Goal: Navigation & Orientation: Find specific page/section

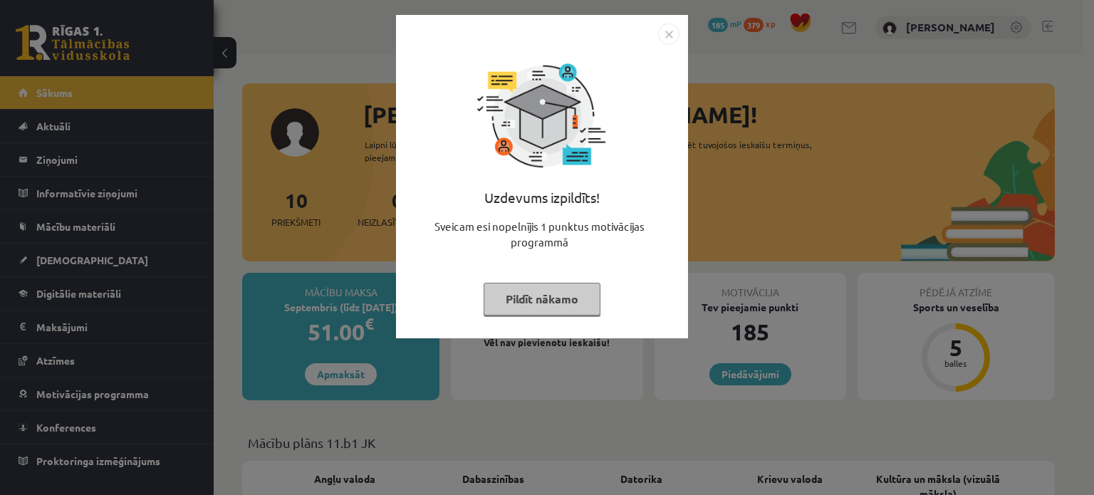
click at [548, 293] on button "Pildīt nākamo" at bounding box center [542, 299] width 117 height 33
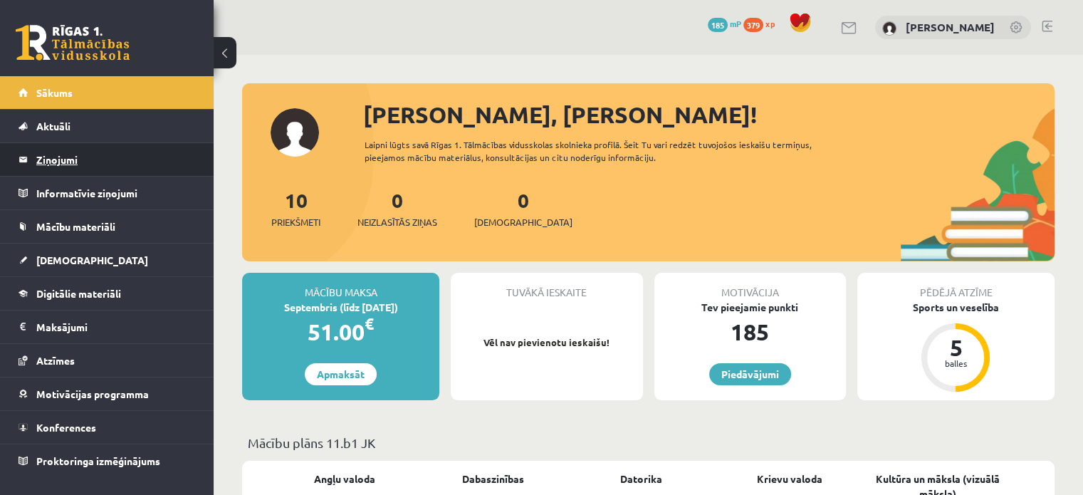
click at [76, 157] on legend "Ziņojumi 0" at bounding box center [116, 159] width 160 height 33
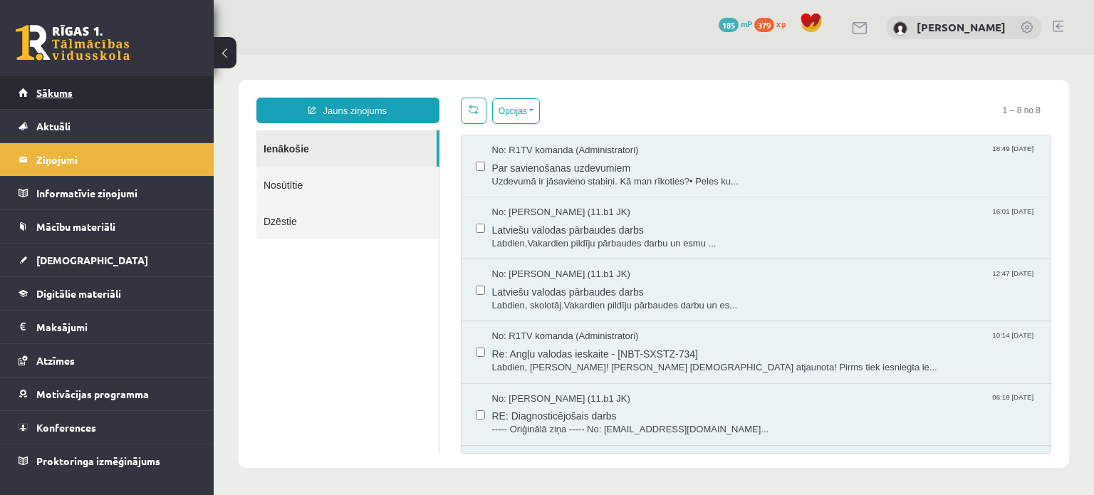
click at [60, 82] on link "Sākums" at bounding box center [107, 92] width 177 height 33
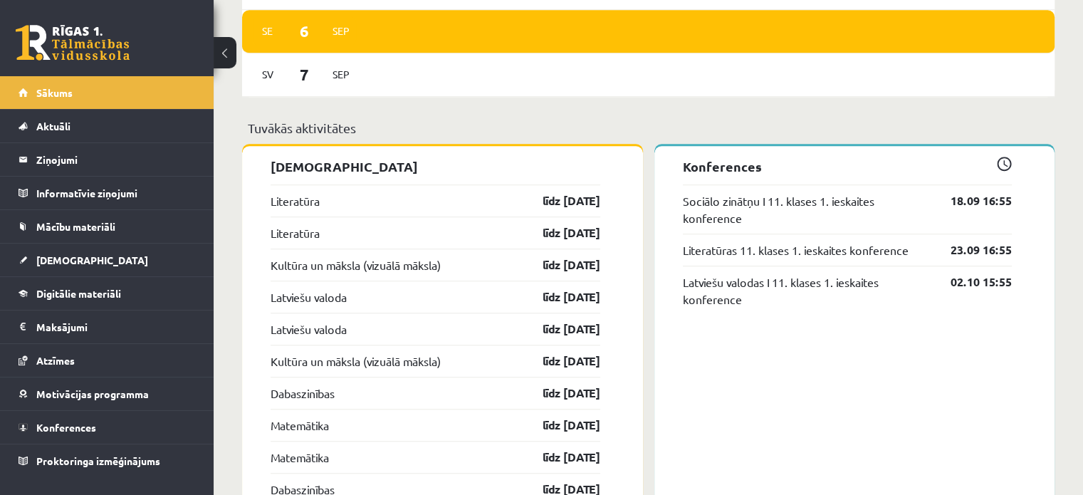
scroll to position [1016, 0]
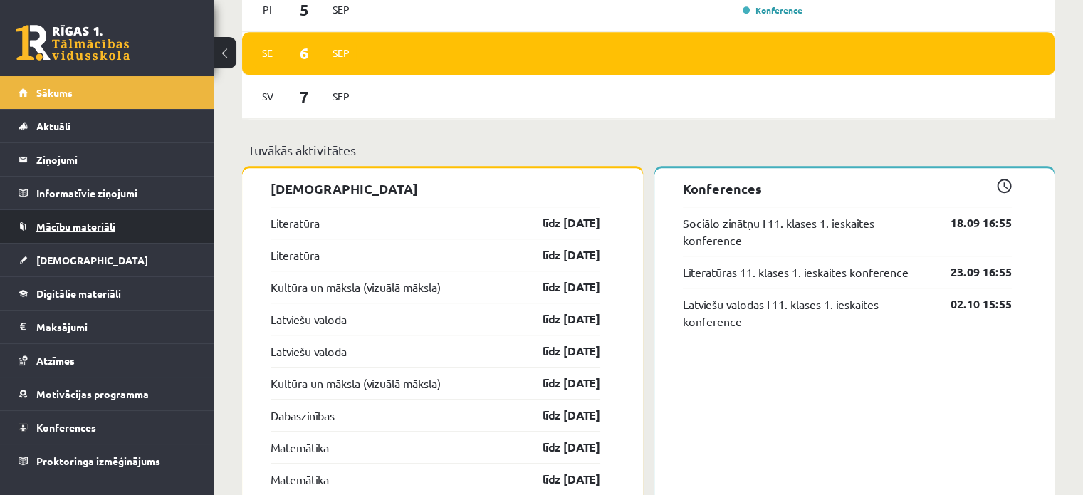
click at [91, 229] on span "Mācību materiāli" at bounding box center [75, 226] width 79 height 13
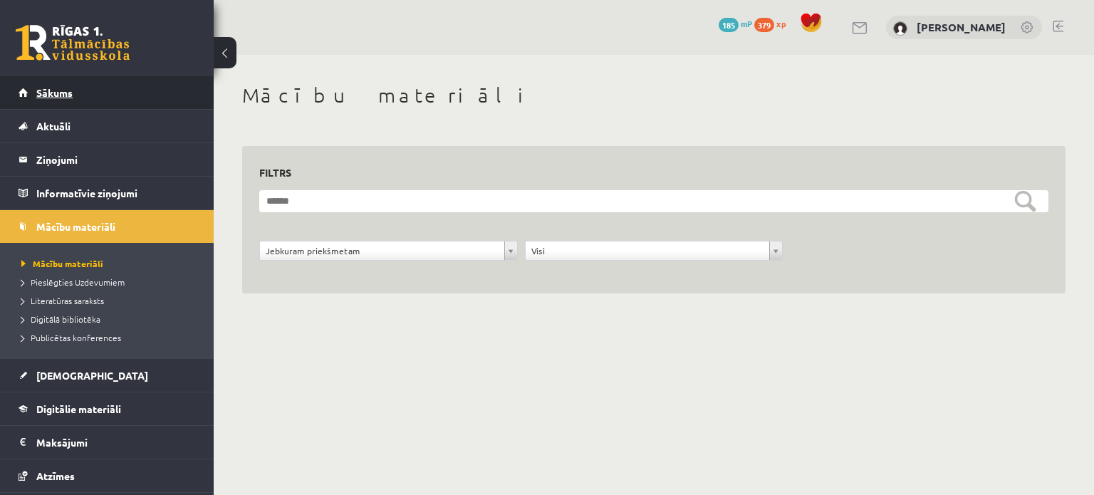
click at [57, 89] on span "Sākums" at bounding box center [54, 92] width 36 height 13
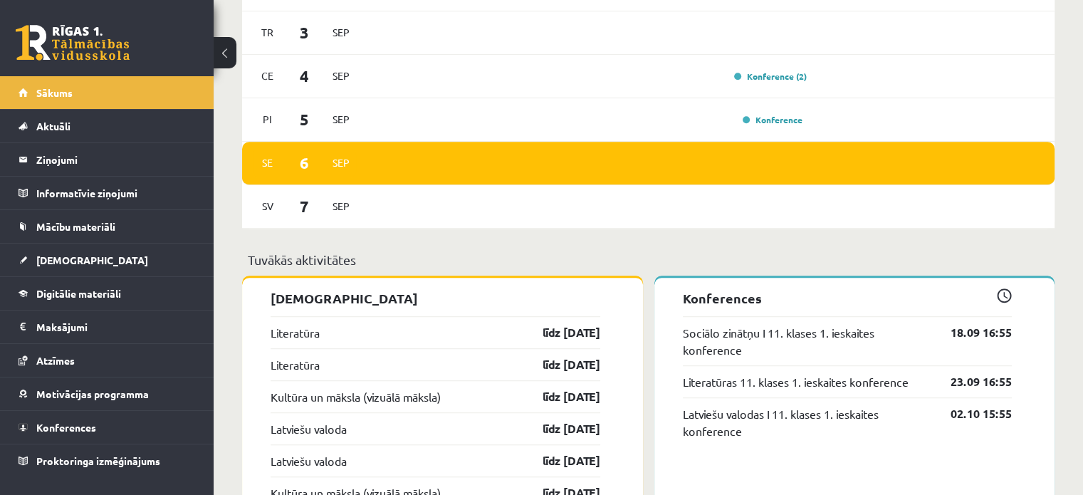
scroll to position [911, 0]
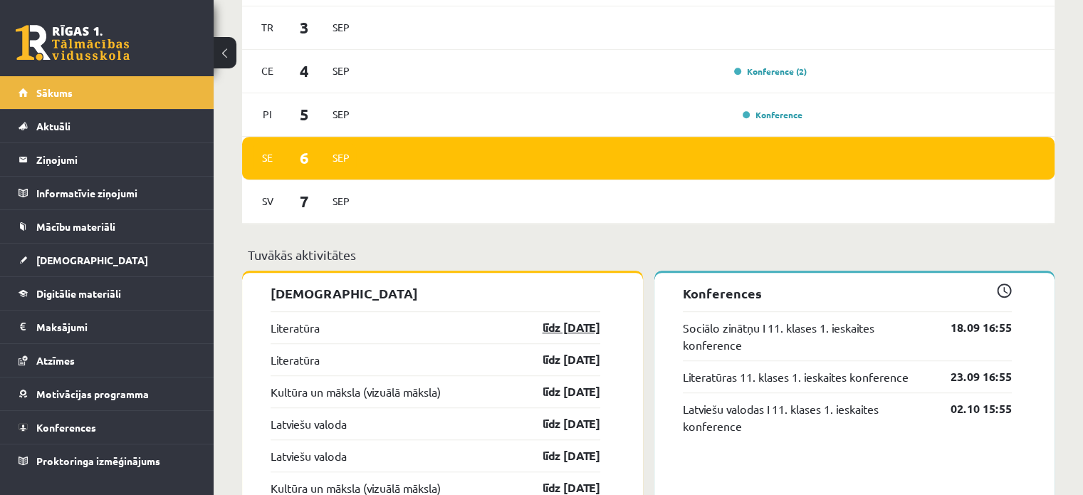
click at [556, 330] on link "līdz [DATE]" at bounding box center [559, 327] width 83 height 17
